Goal: Browse casually: Explore the website without a specific task or goal

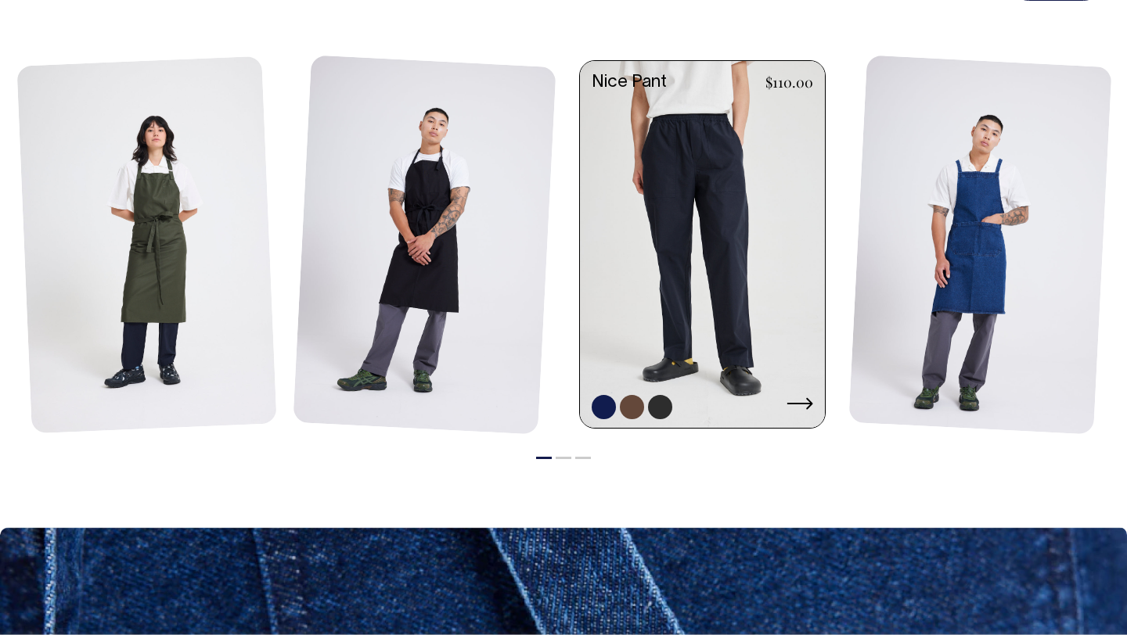
click at [725, 239] on link at bounding box center [702, 246] width 245 height 371
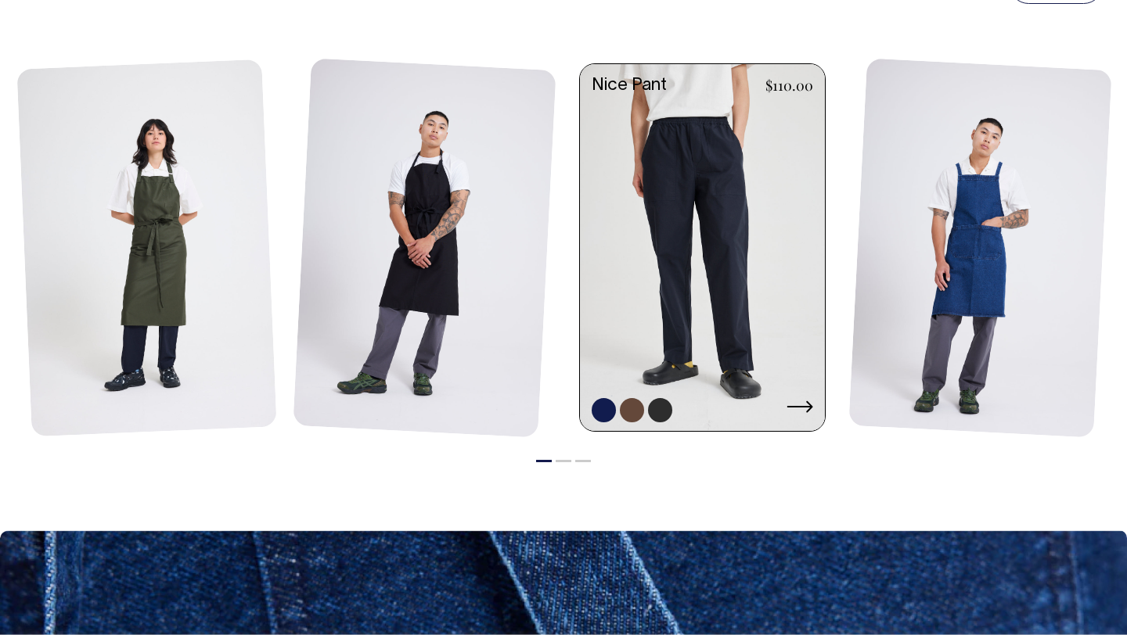
scroll to position [1871, 0]
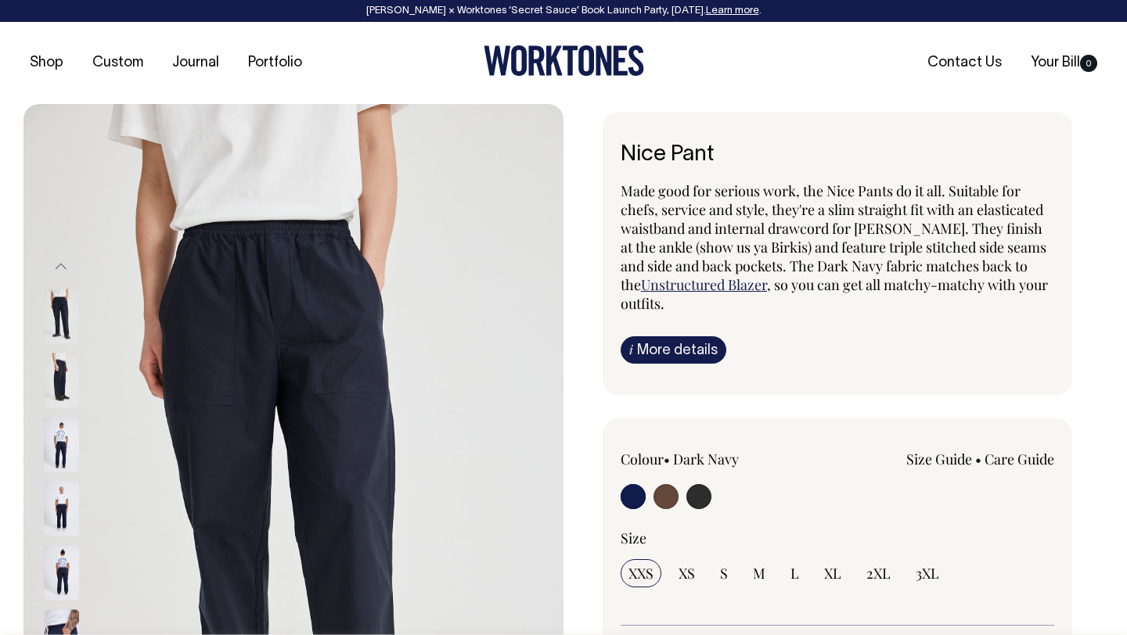
click at [53, 311] on img at bounding box center [61, 316] width 35 height 55
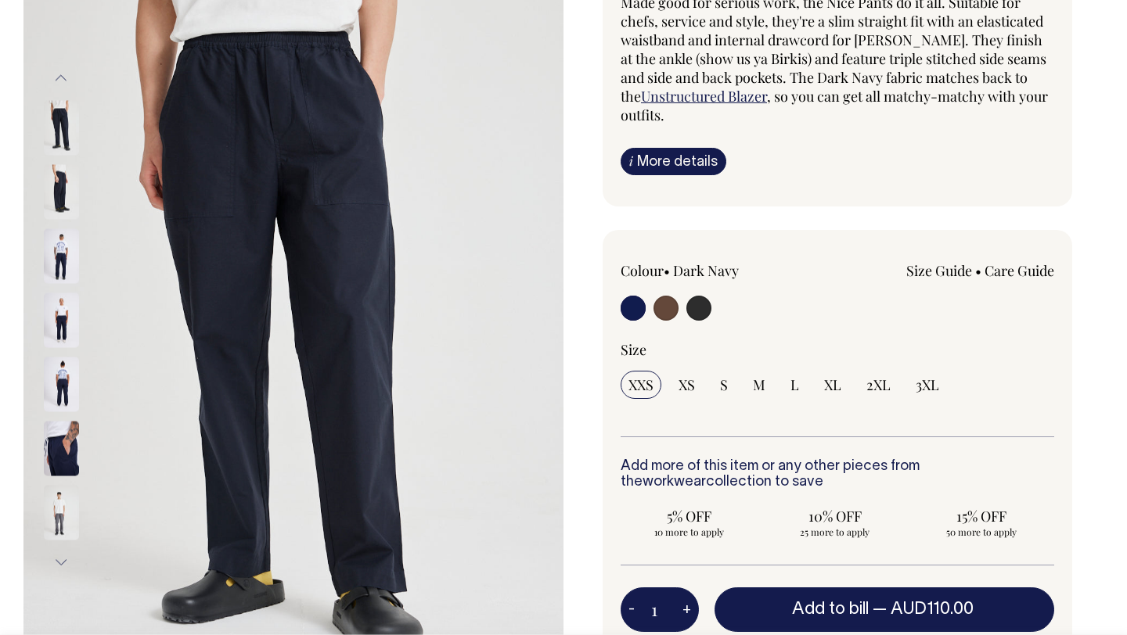
scroll to position [189, 0]
click at [66, 182] on img at bounding box center [61, 191] width 35 height 55
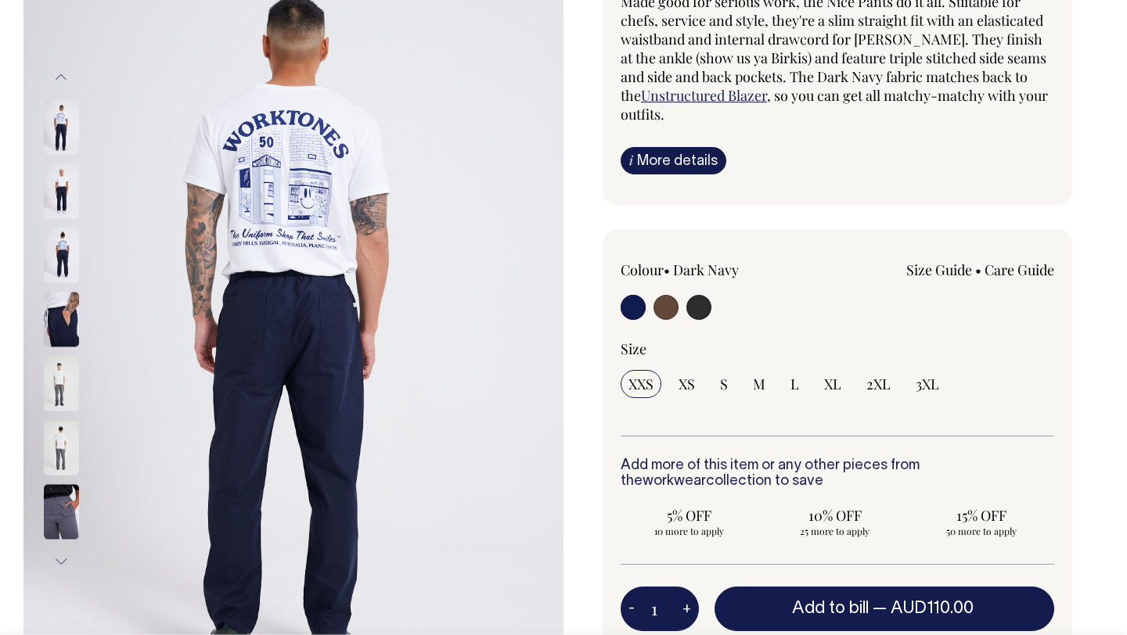
click at [69, 330] on img at bounding box center [61, 320] width 35 height 55
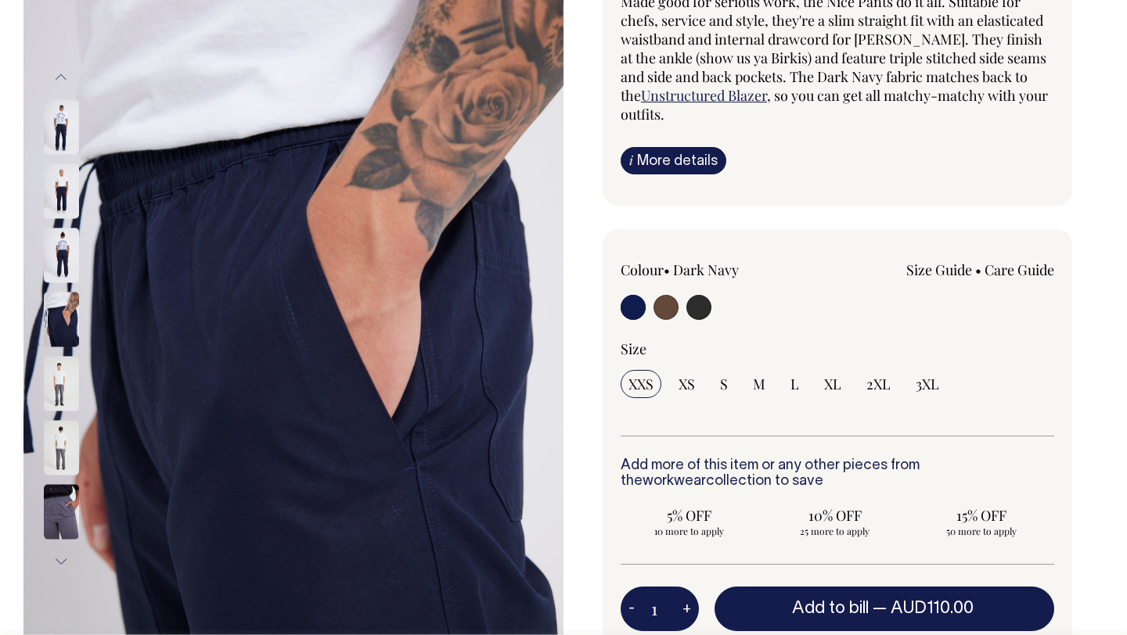
click at [57, 386] on img at bounding box center [61, 384] width 35 height 55
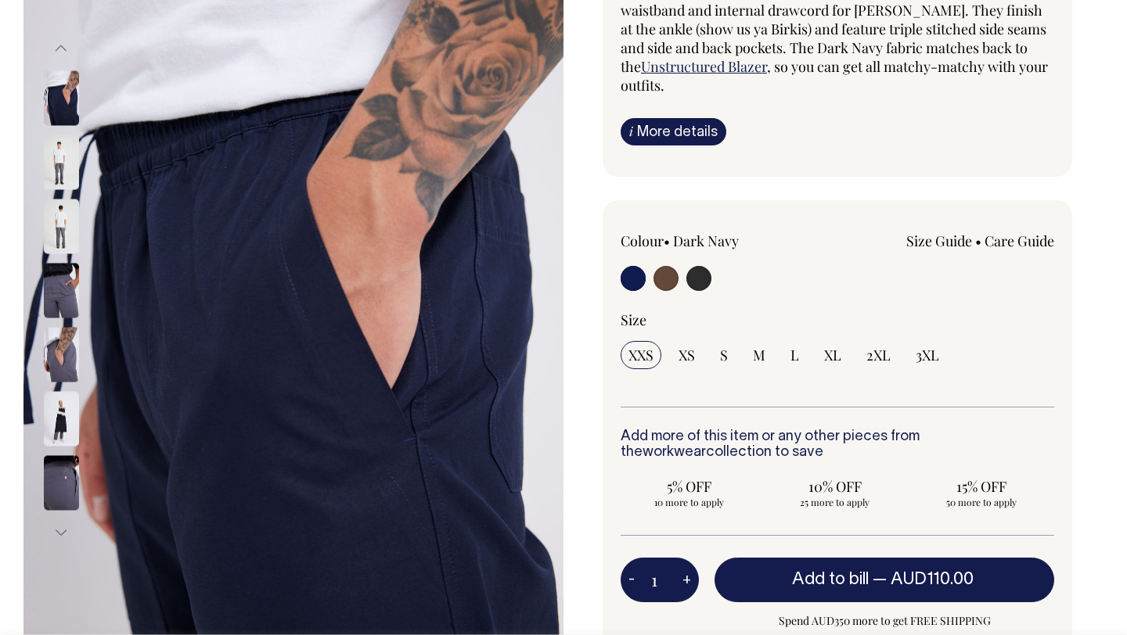
scroll to position [221, 0]
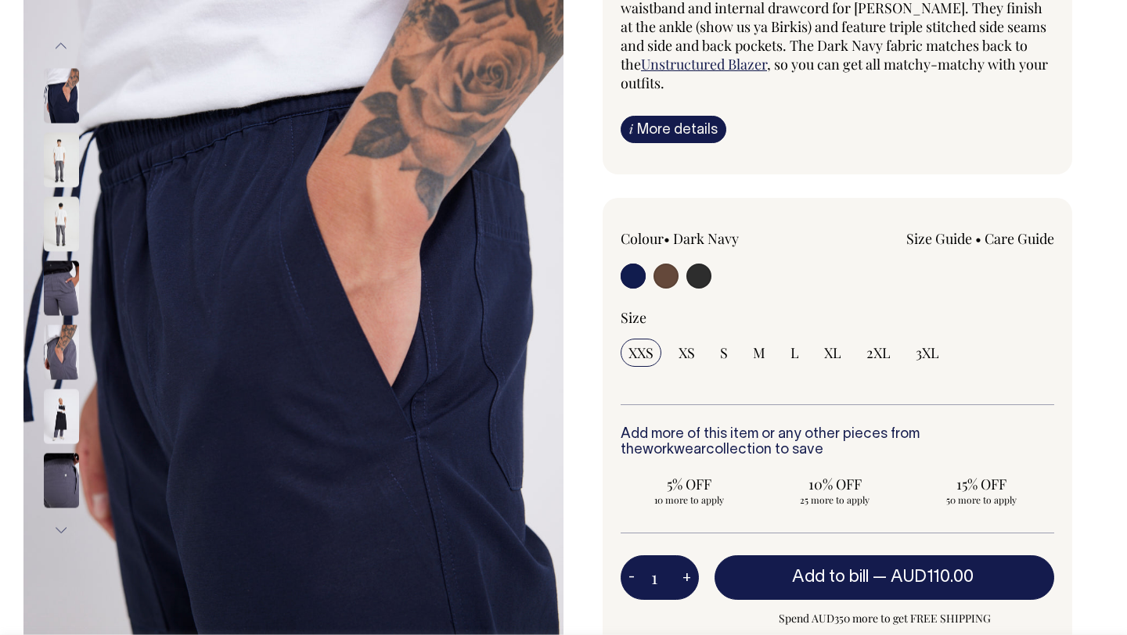
click at [70, 225] on img at bounding box center [61, 224] width 35 height 55
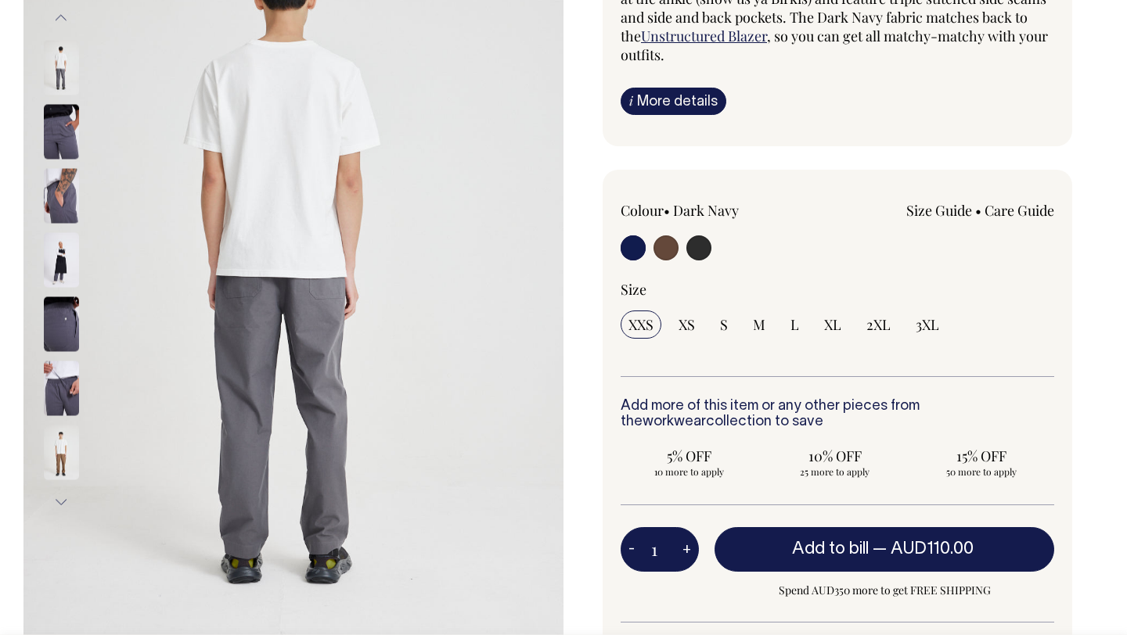
scroll to position [252, 0]
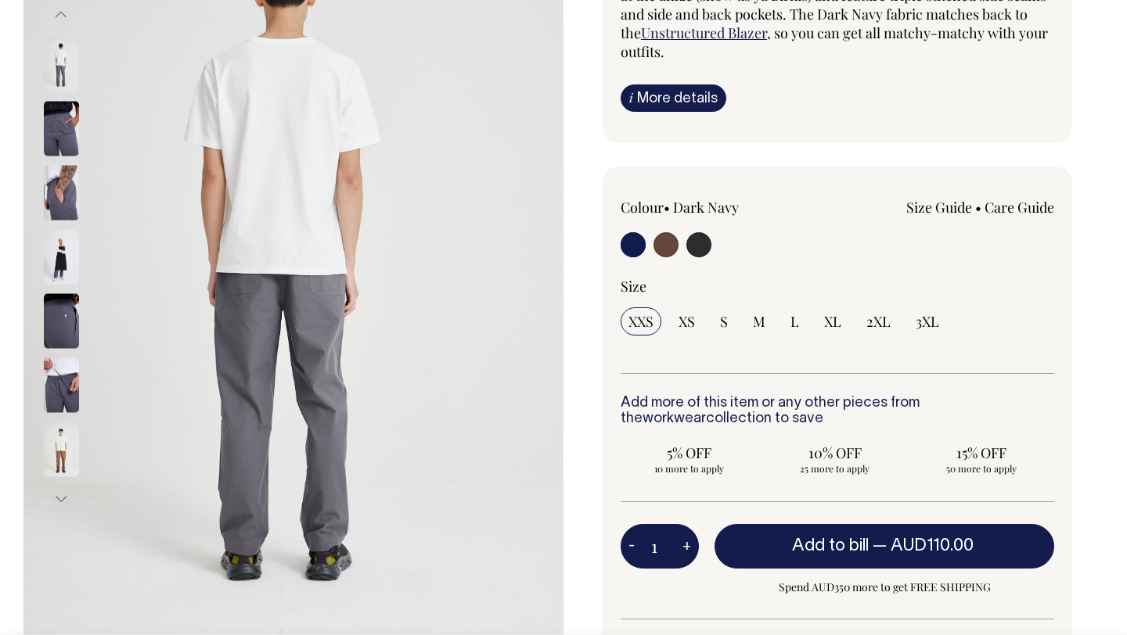
click at [32, 394] on img at bounding box center [293, 257] width 540 height 810
click at [49, 431] on img at bounding box center [61, 449] width 35 height 55
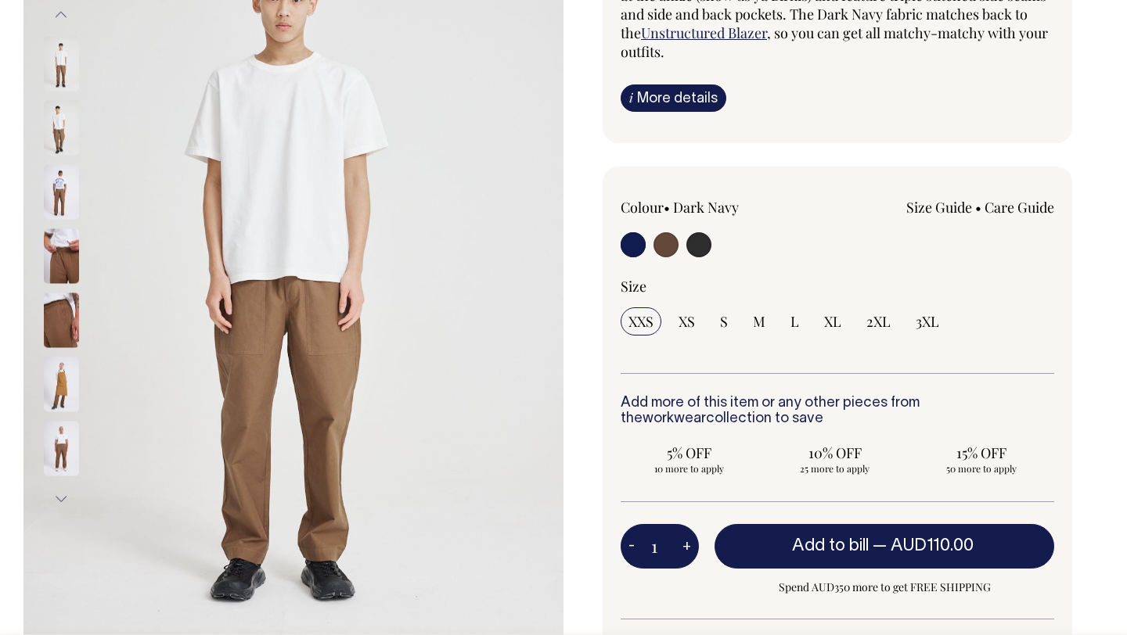
click at [67, 121] on img at bounding box center [61, 128] width 35 height 55
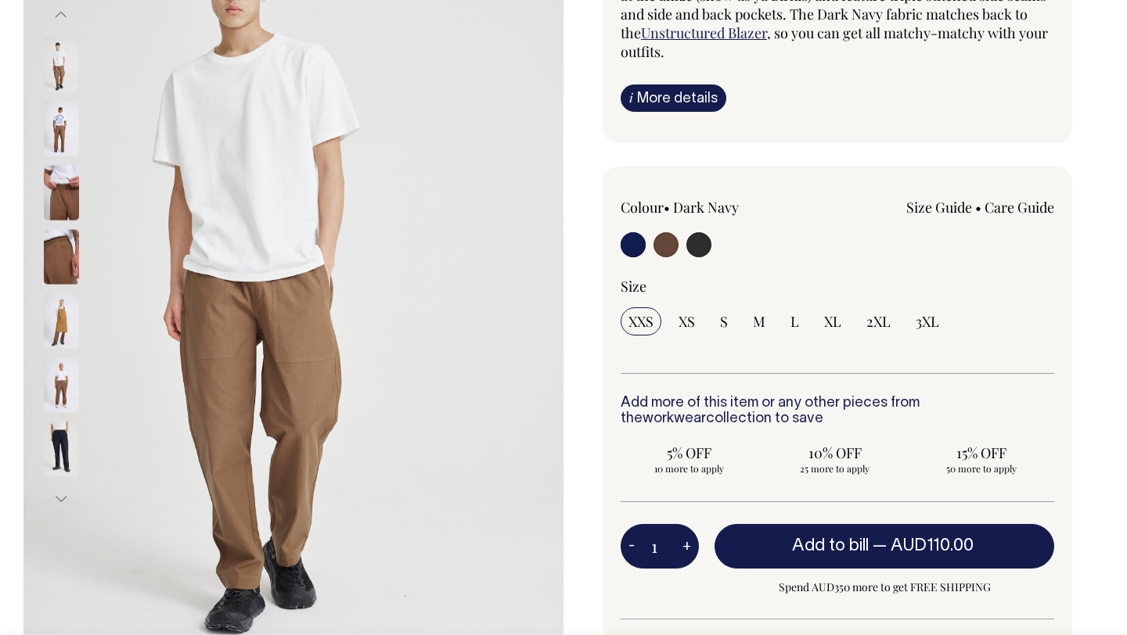
click at [53, 388] on img at bounding box center [61, 385] width 35 height 55
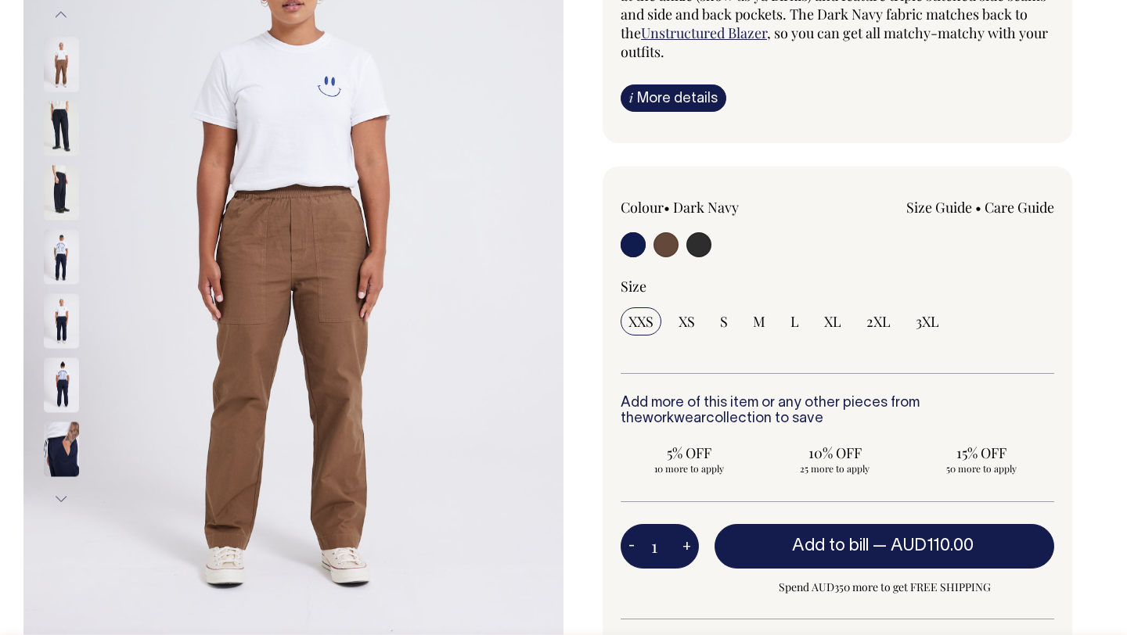
click at [59, 361] on img at bounding box center [61, 385] width 35 height 55
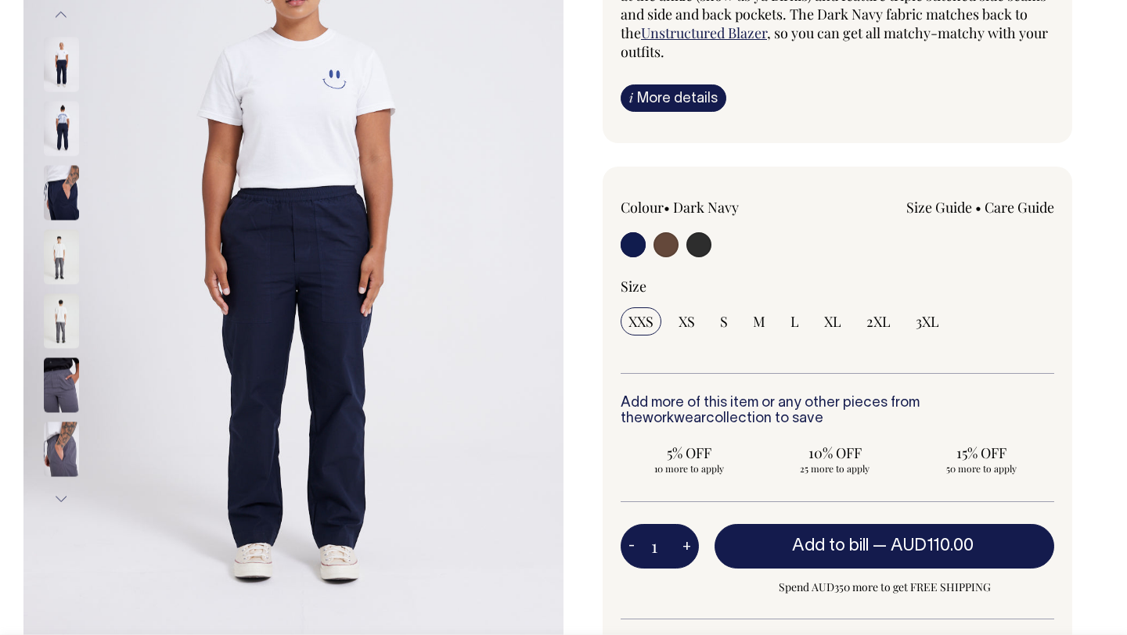
click at [67, 265] on img at bounding box center [61, 257] width 35 height 55
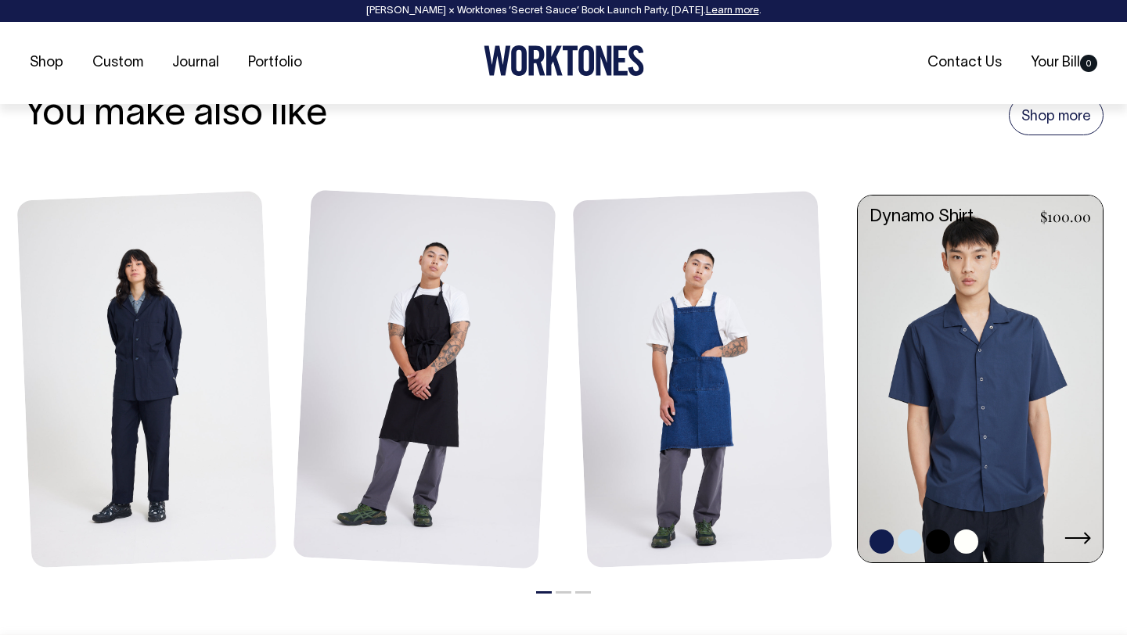
scroll to position [1741, 0]
click at [990, 454] on link at bounding box center [980, 380] width 245 height 371
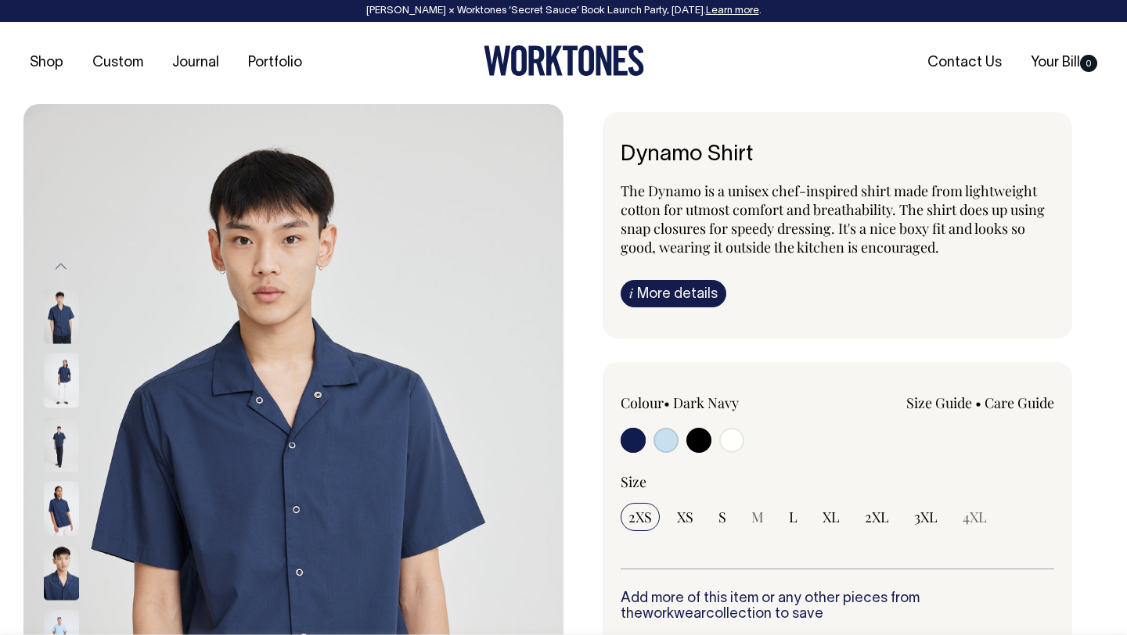
click at [734, 452] on label at bounding box center [731, 442] width 25 height 29
click at [734, 452] on input "radio" at bounding box center [731, 440] width 25 height 25
radio input "true"
select select "Off-White"
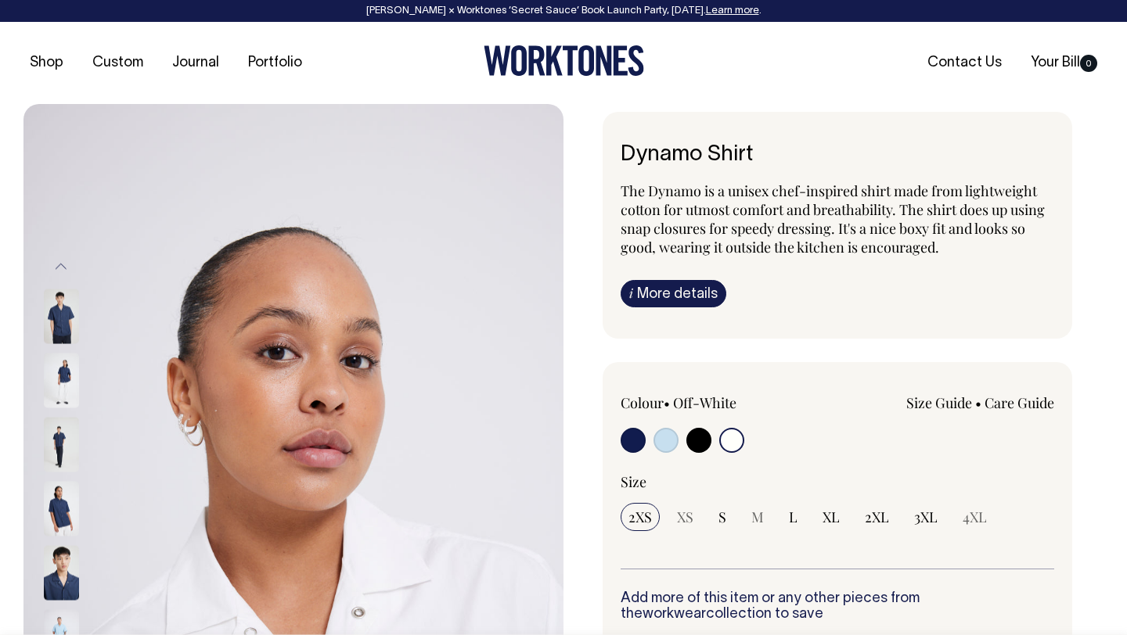
click at [734, 440] on input "radio" at bounding box center [731, 440] width 25 height 25
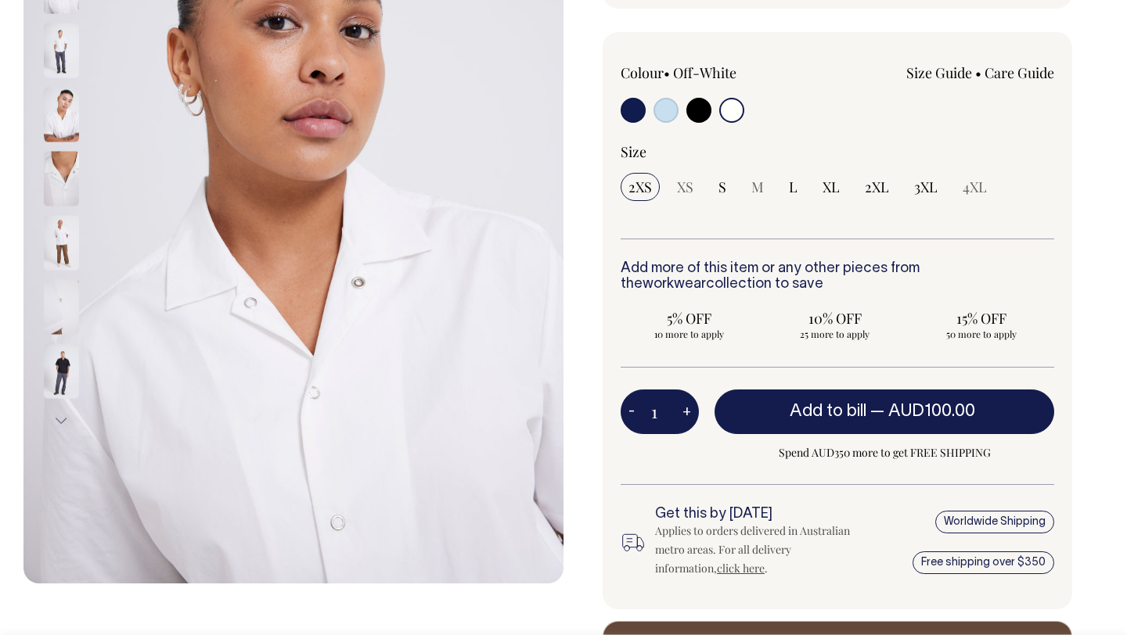
scroll to position [331, 0]
click at [64, 236] on img at bounding box center [61, 242] width 35 height 55
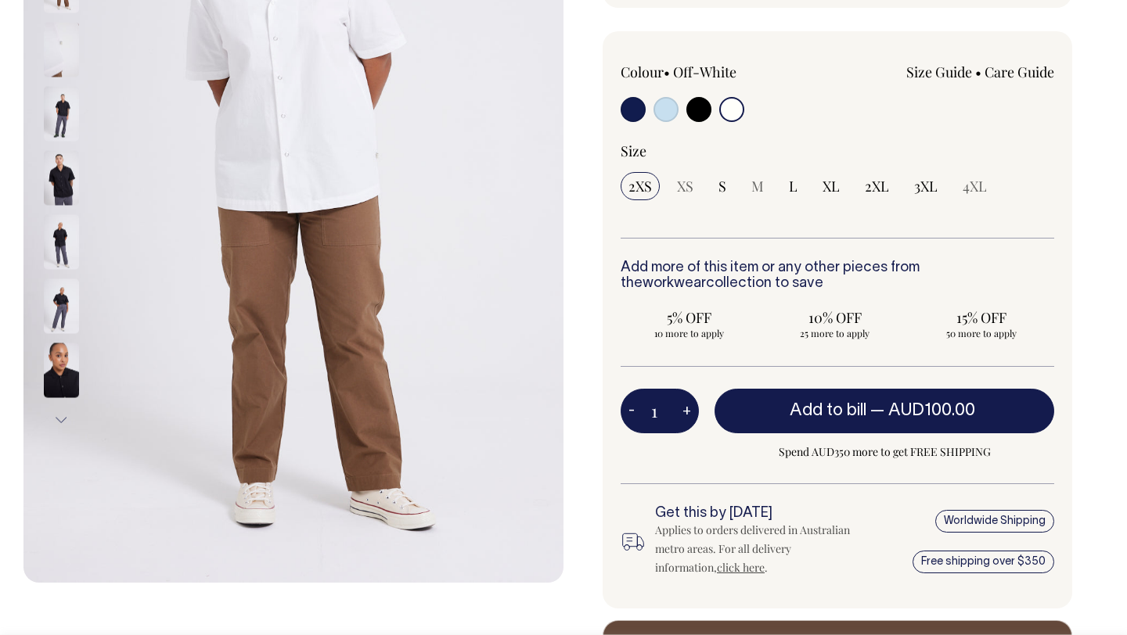
click at [66, 255] on img at bounding box center [61, 242] width 35 height 55
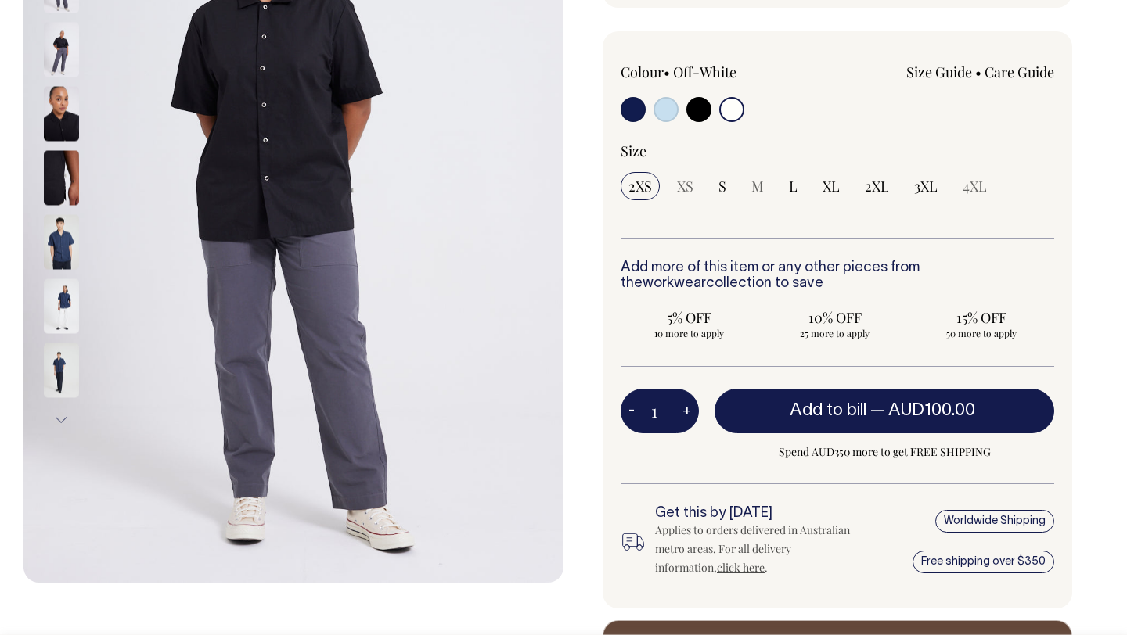
click at [66, 255] on img at bounding box center [61, 242] width 35 height 55
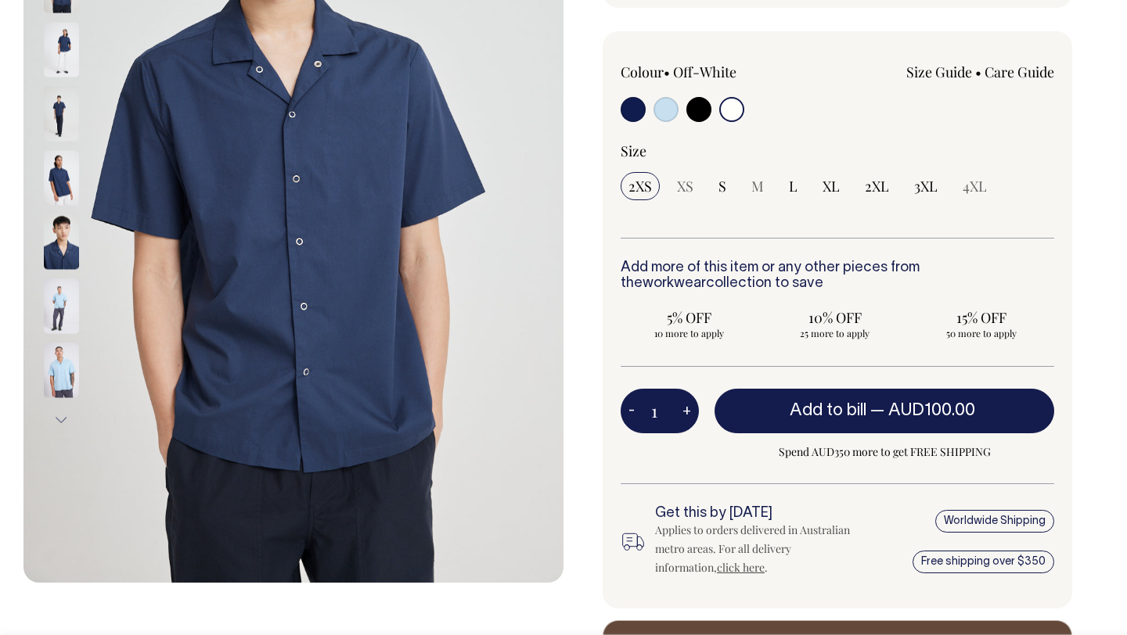
click at [68, 184] on img at bounding box center [61, 178] width 35 height 55
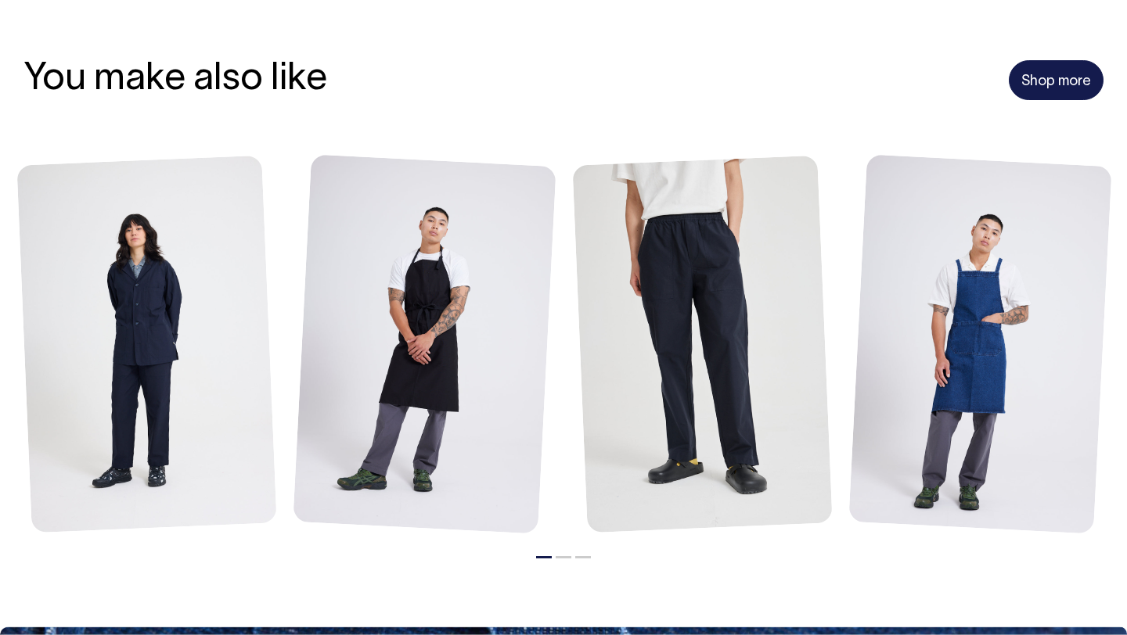
scroll to position [1719, 0]
click at [1076, 81] on link "Shop more" at bounding box center [1056, 80] width 95 height 41
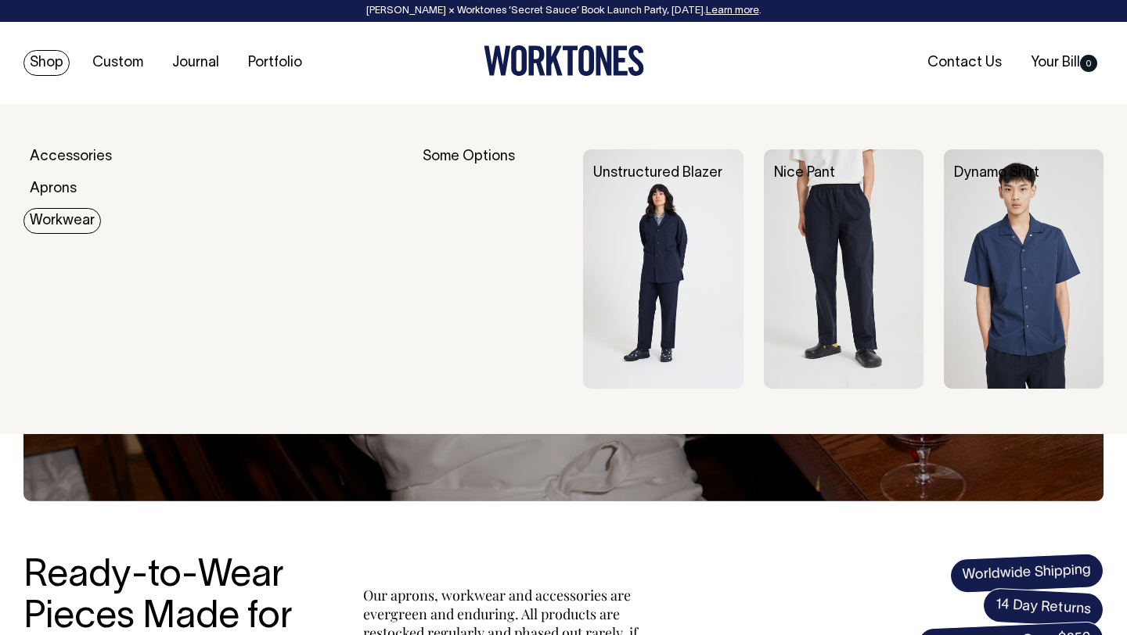
click at [67, 222] on link "Workwear" at bounding box center [61, 221] width 77 height 26
click at [61, 223] on link "Workwear" at bounding box center [61, 221] width 77 height 26
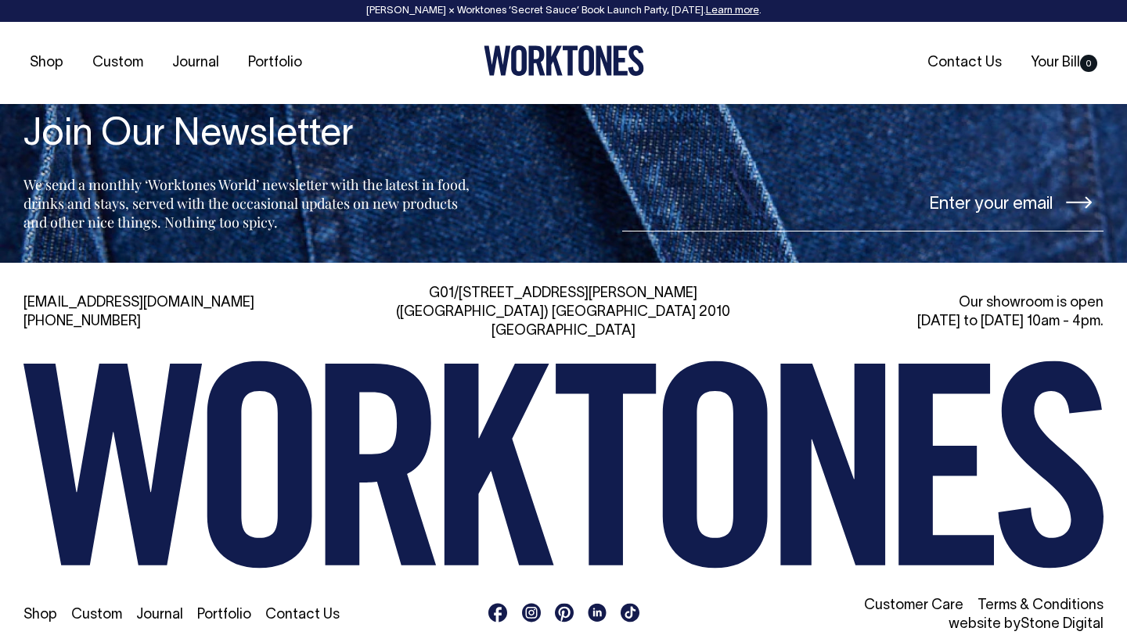
scroll to position [1689, 0]
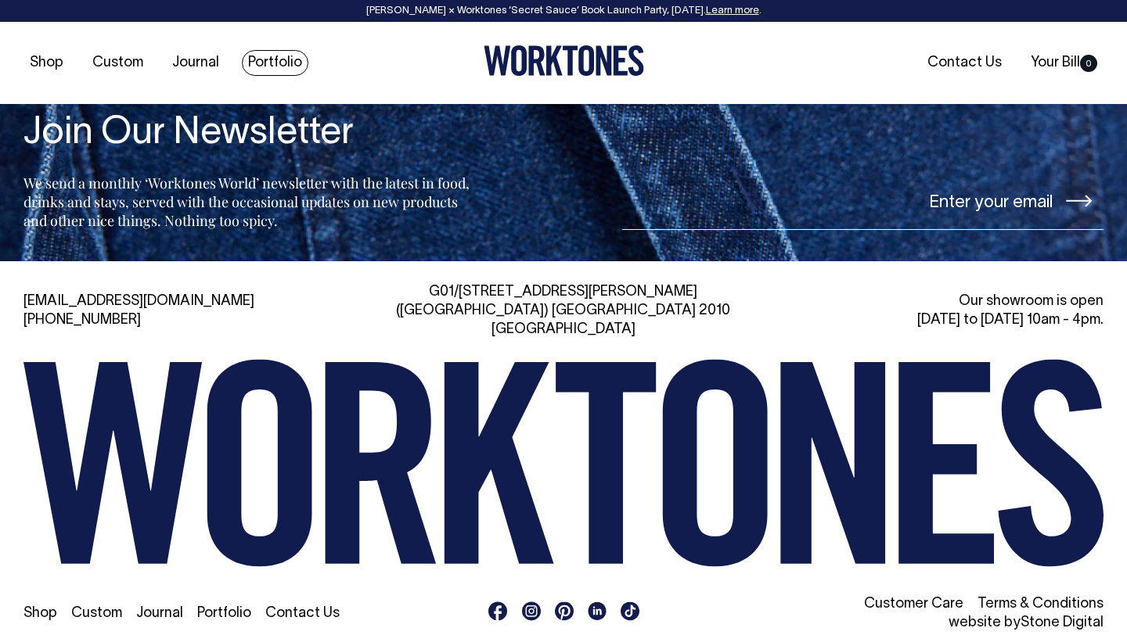
click at [268, 70] on link "Portfolio" at bounding box center [275, 63] width 67 height 26
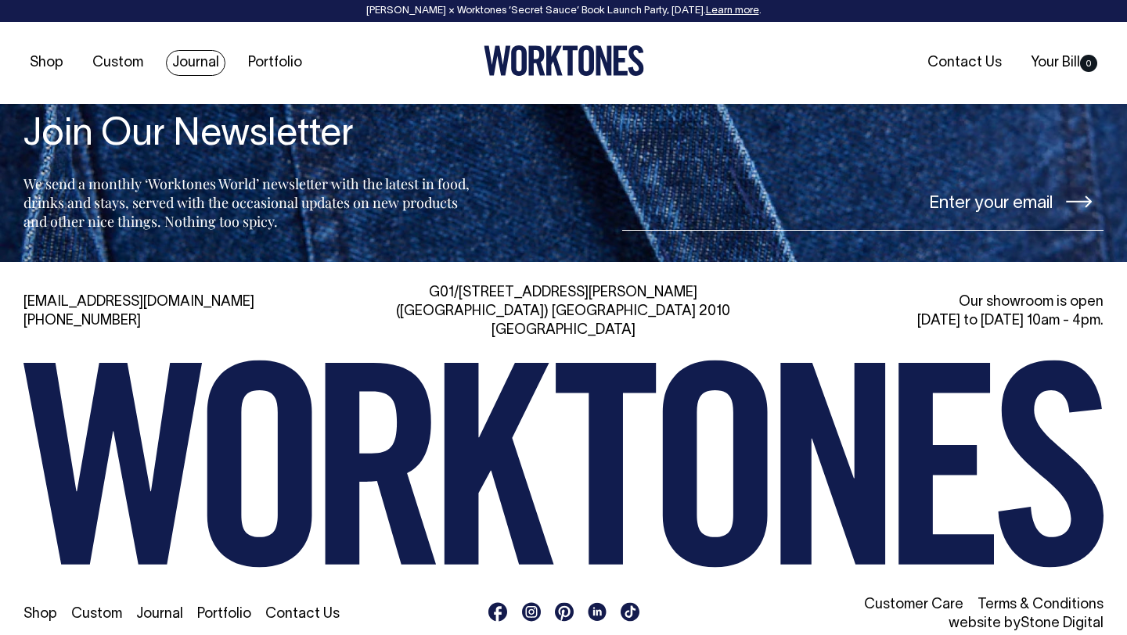
scroll to position [2220, 0]
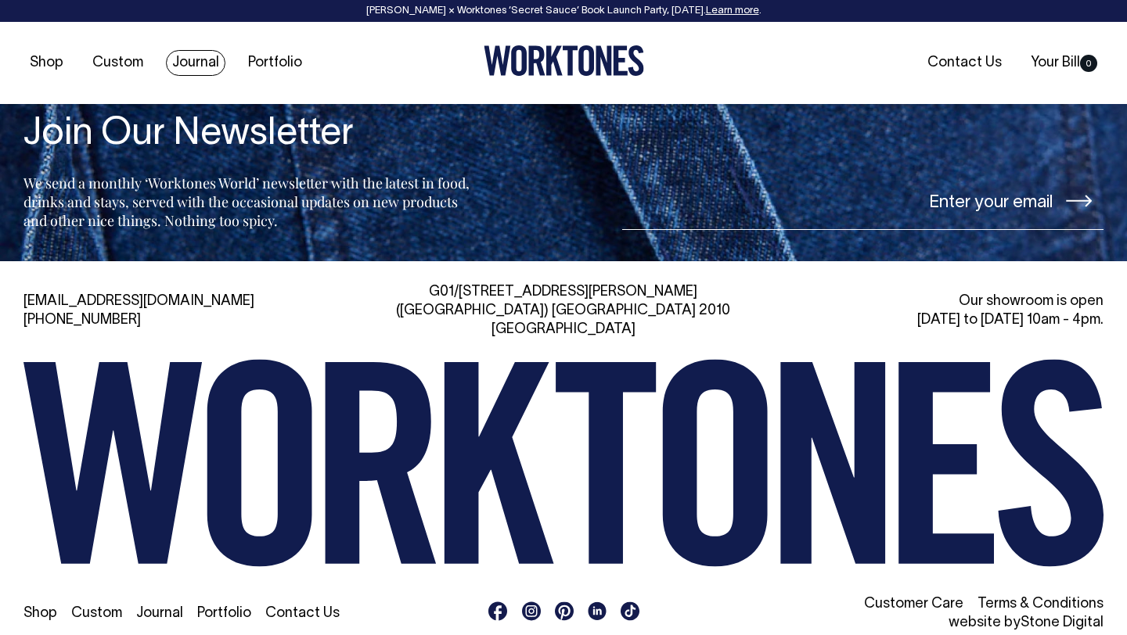
click at [191, 68] on link "Journal" at bounding box center [195, 63] width 59 height 26
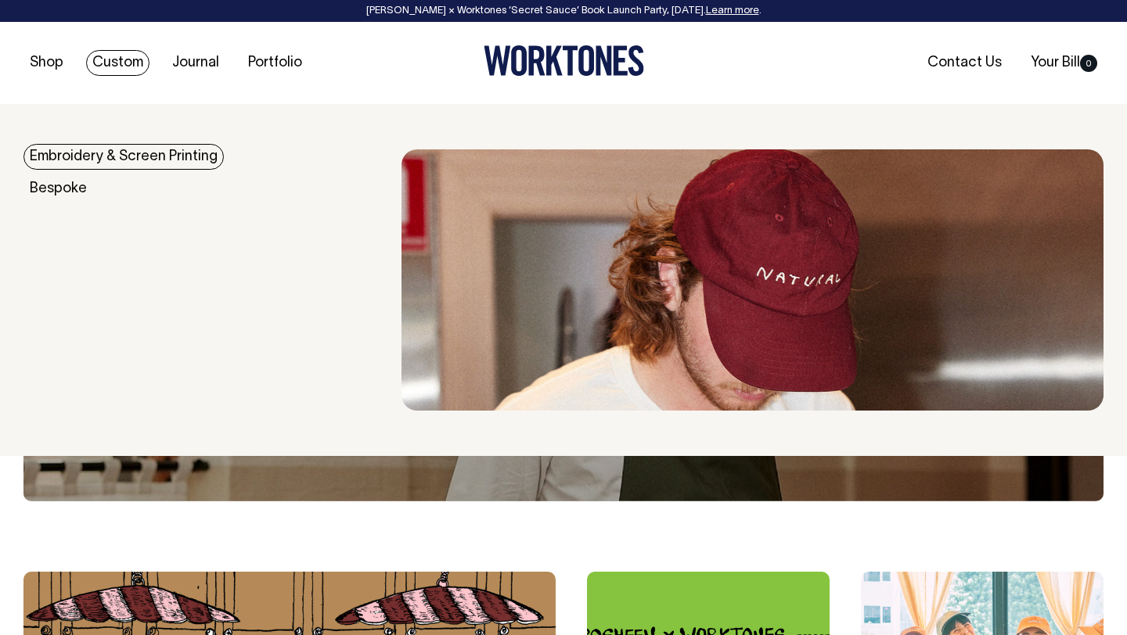
click at [112, 63] on link "Custom" at bounding box center [117, 63] width 63 height 26
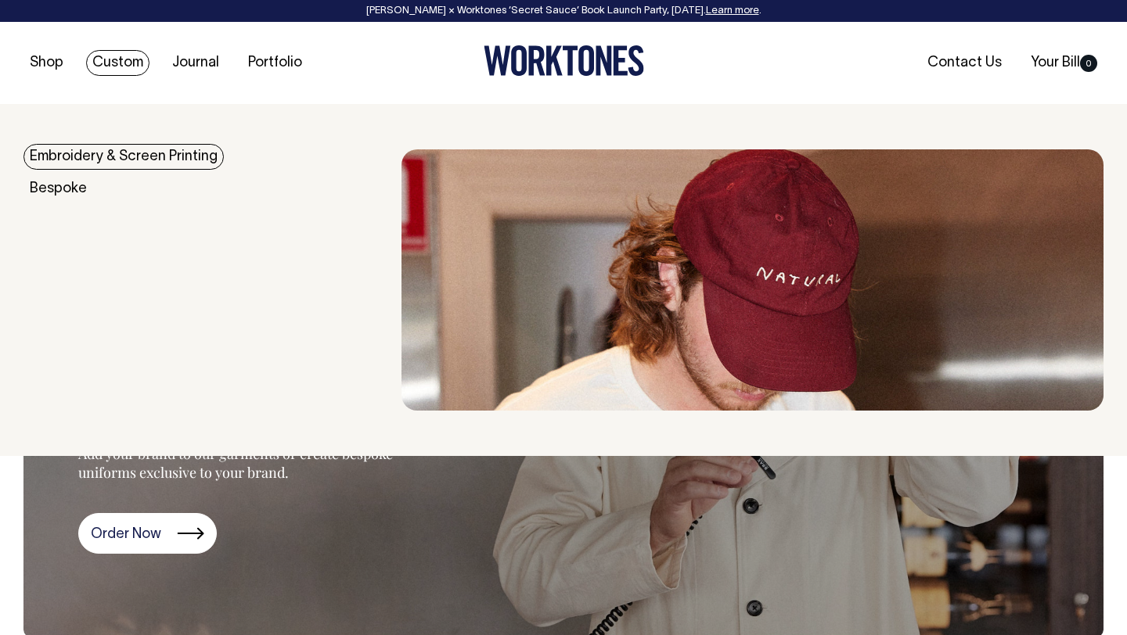
click at [112, 63] on link "Custom" at bounding box center [117, 63] width 63 height 26
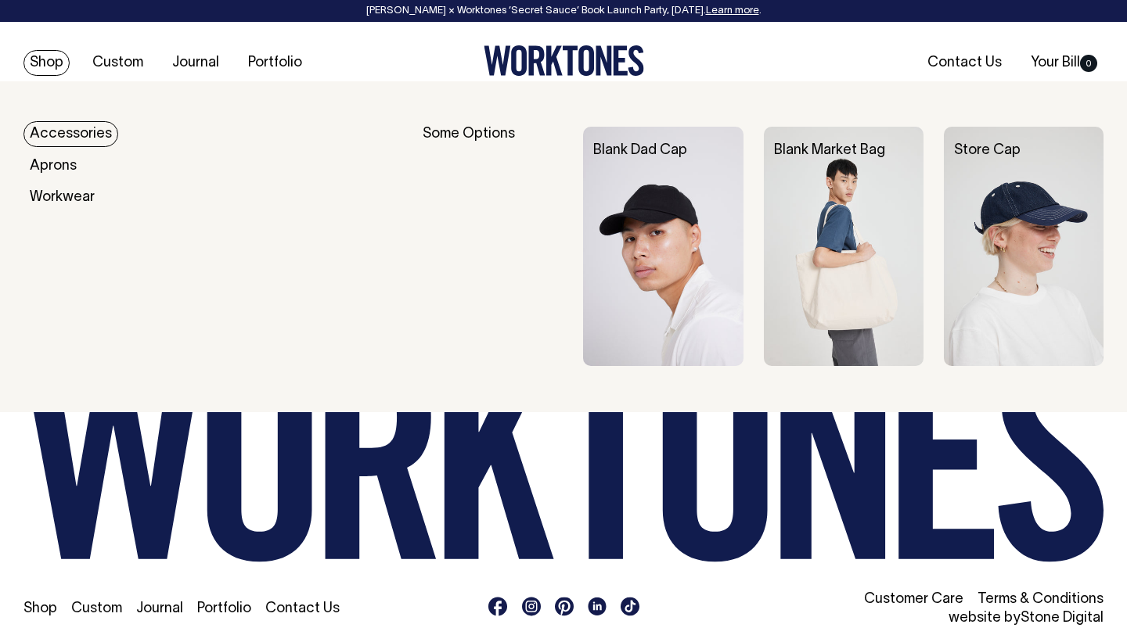
scroll to position [6596, 0]
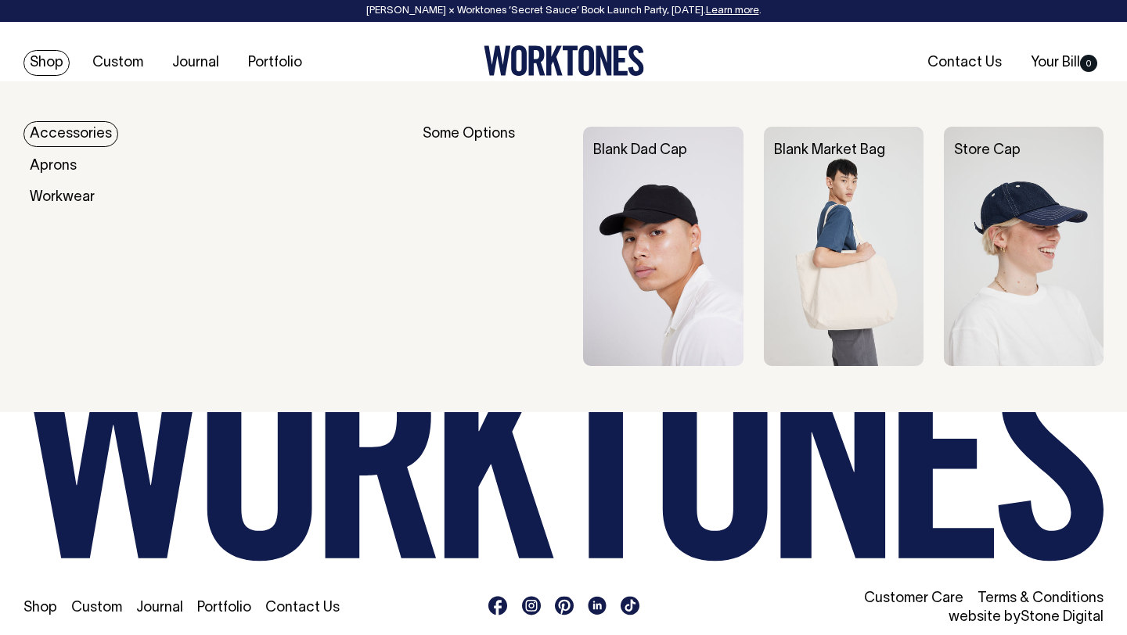
click at [52, 56] on link "Shop" at bounding box center [46, 63] width 46 height 26
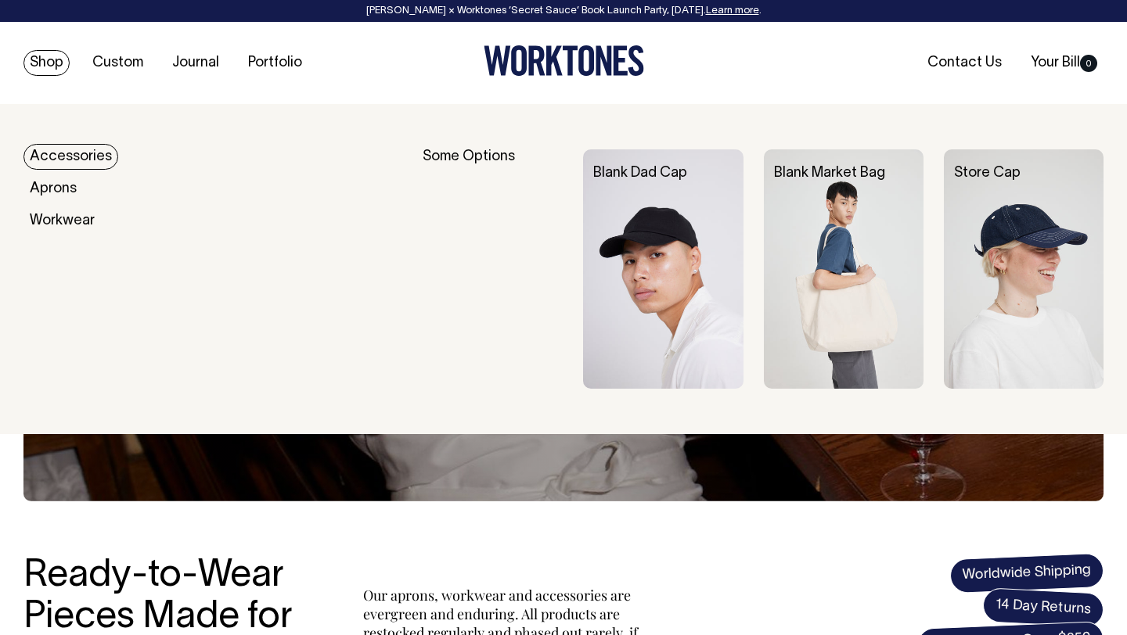
click at [998, 310] on img at bounding box center [1024, 268] width 160 height 239
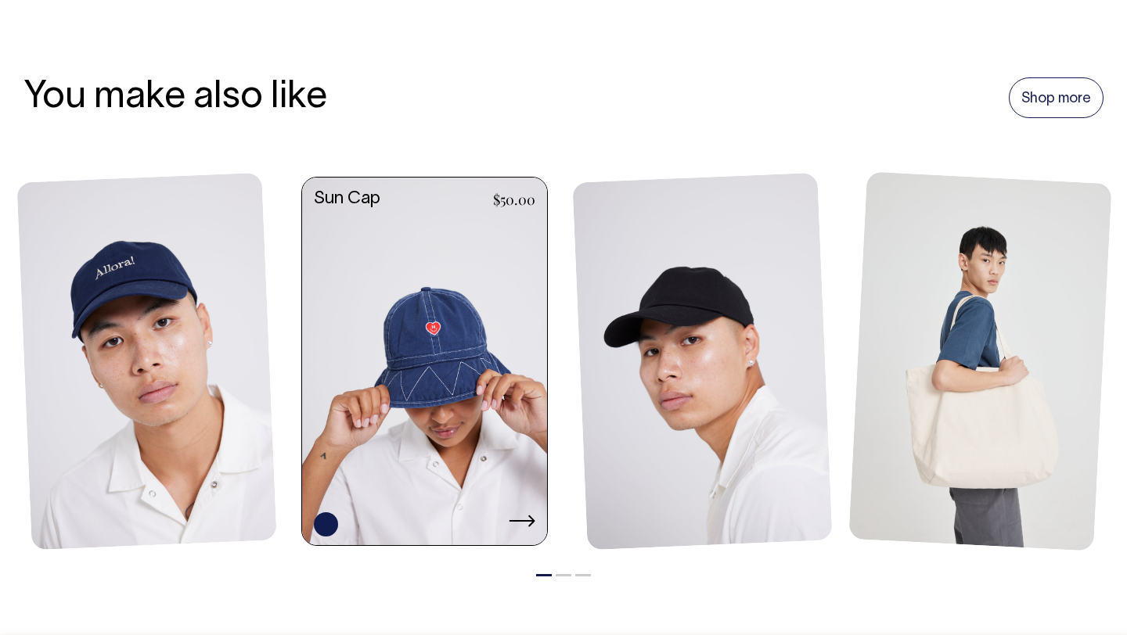
scroll to position [1043, 0]
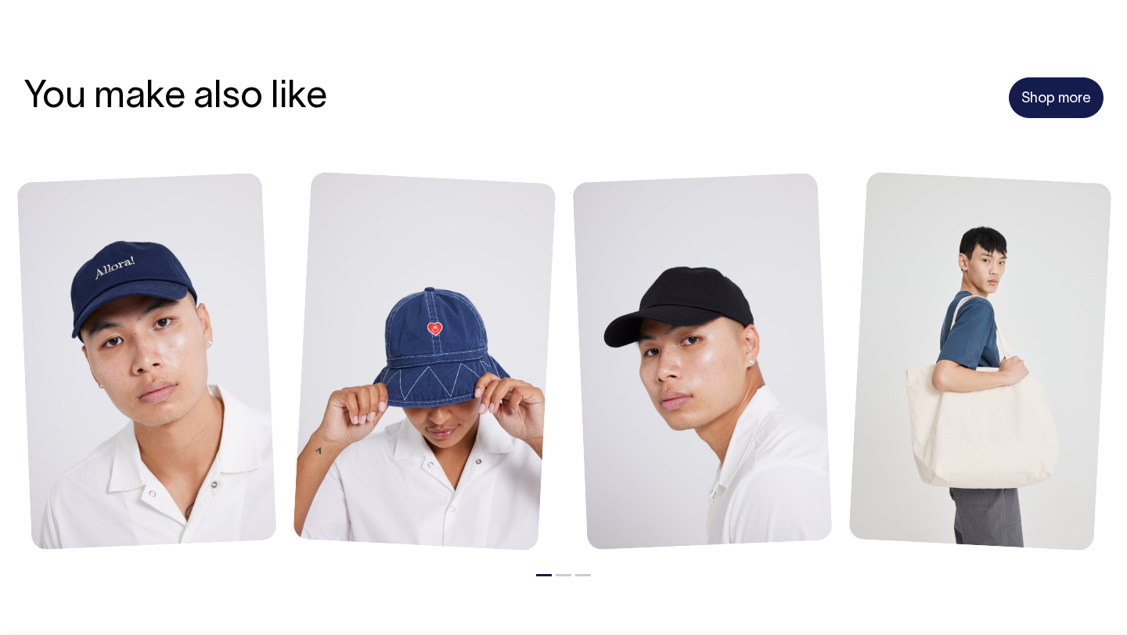
click at [1078, 102] on link "Shop more" at bounding box center [1056, 97] width 95 height 41
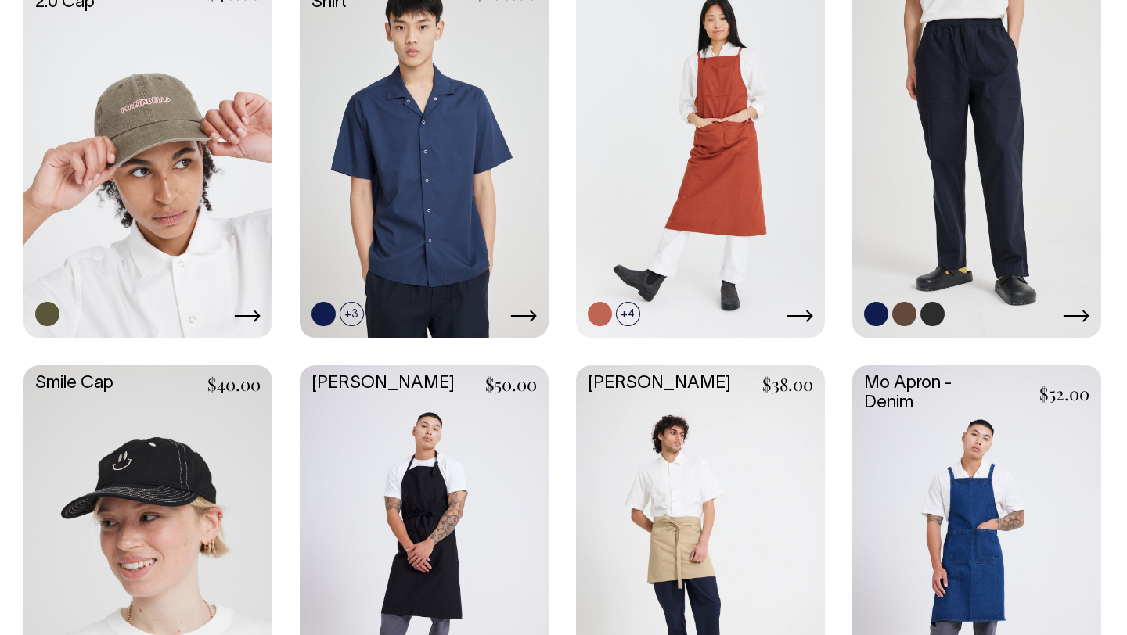
click at [1022, 163] on link at bounding box center [976, 150] width 249 height 370
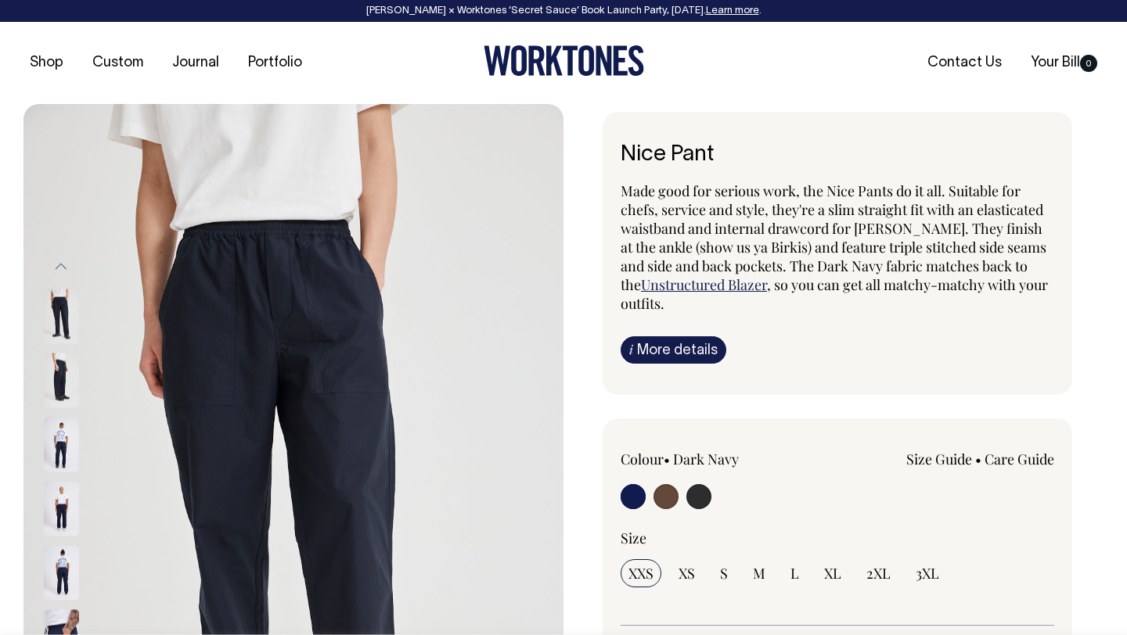
click at [62, 494] on img at bounding box center [61, 509] width 35 height 55
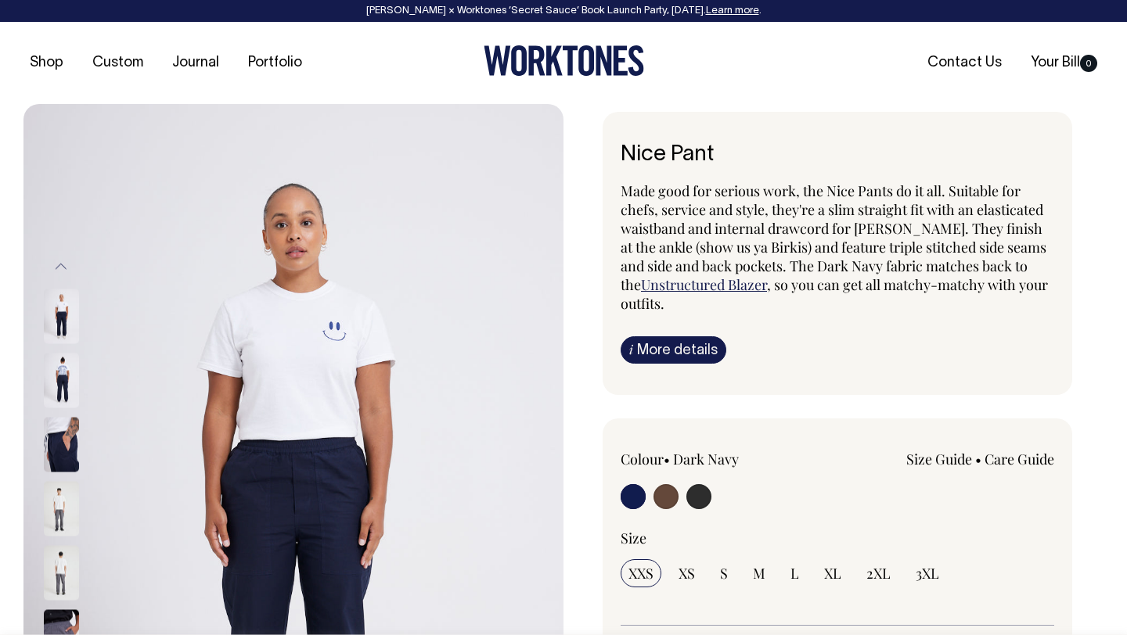
click at [60, 518] on img at bounding box center [61, 509] width 35 height 55
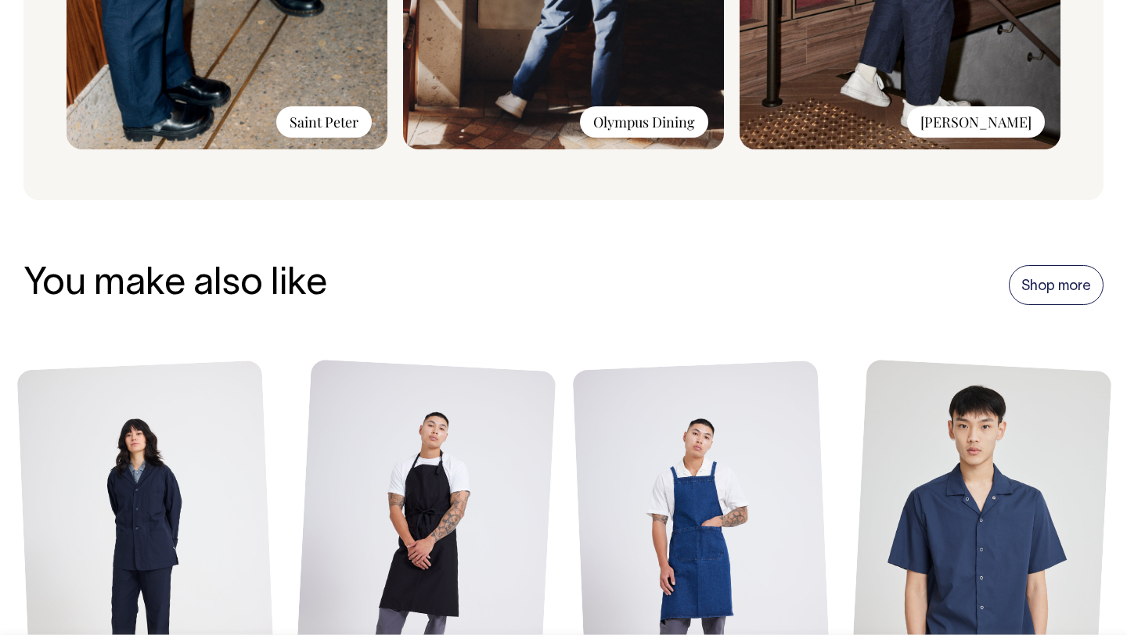
scroll to position [1570, 0]
